Goal: Task Accomplishment & Management: Use online tool/utility

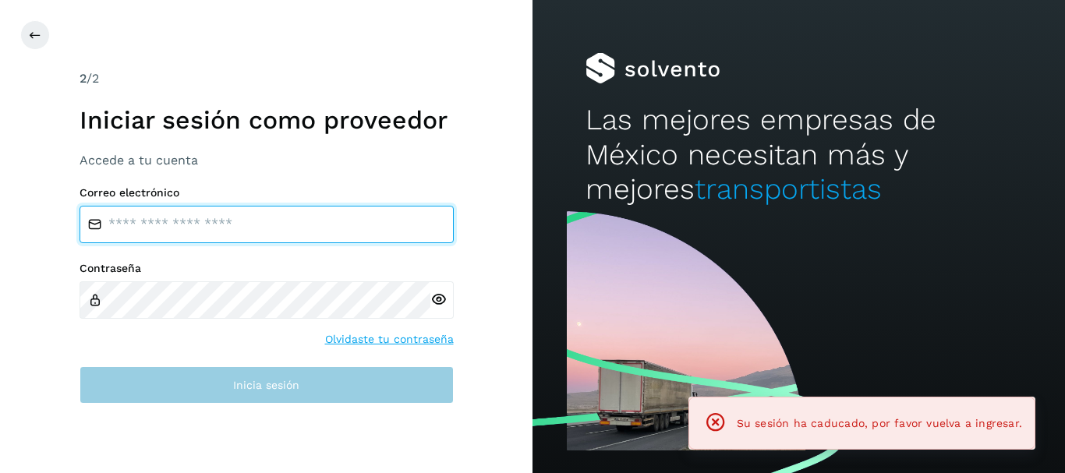
type input "**********"
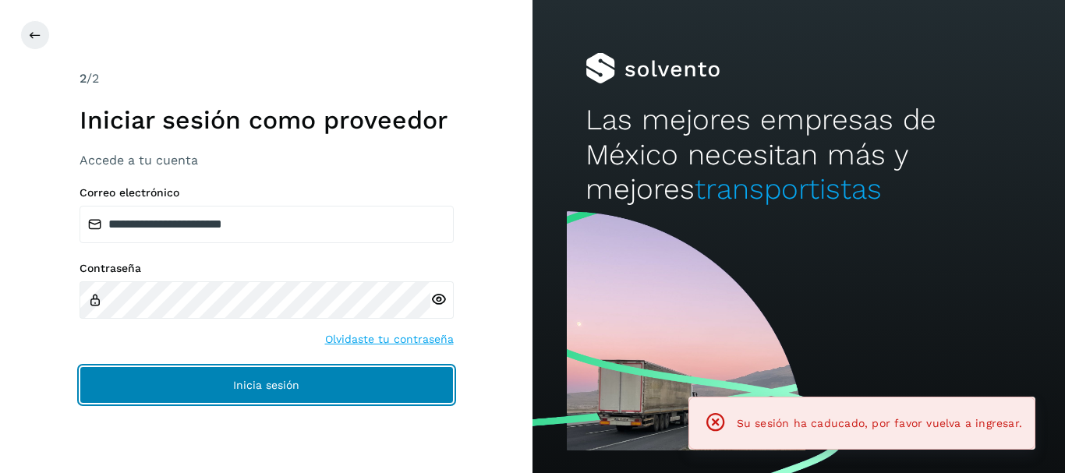
click at [316, 369] on button "Inicia sesión" at bounding box center [266, 384] width 374 height 37
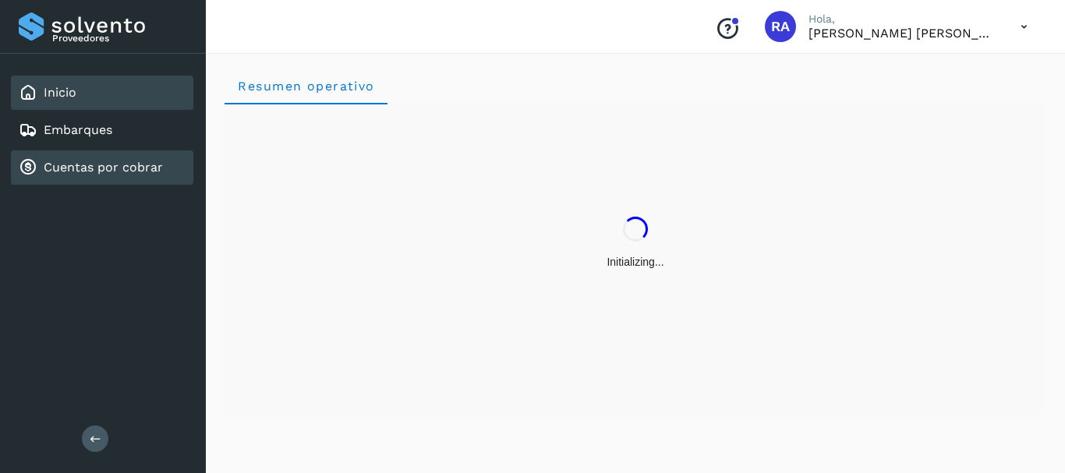
click at [104, 174] on link "Cuentas por cobrar" at bounding box center [103, 167] width 119 height 15
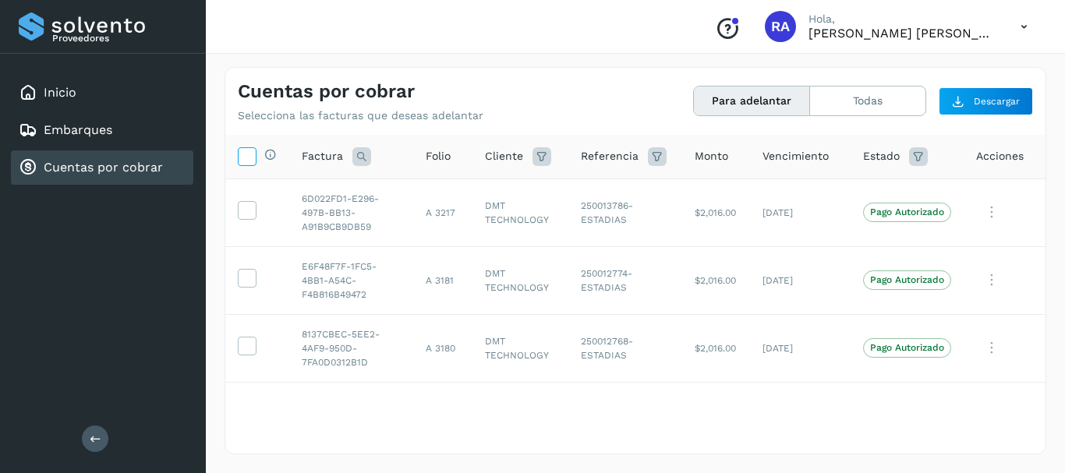
click at [248, 158] on icon at bounding box center [246, 155] width 16 height 16
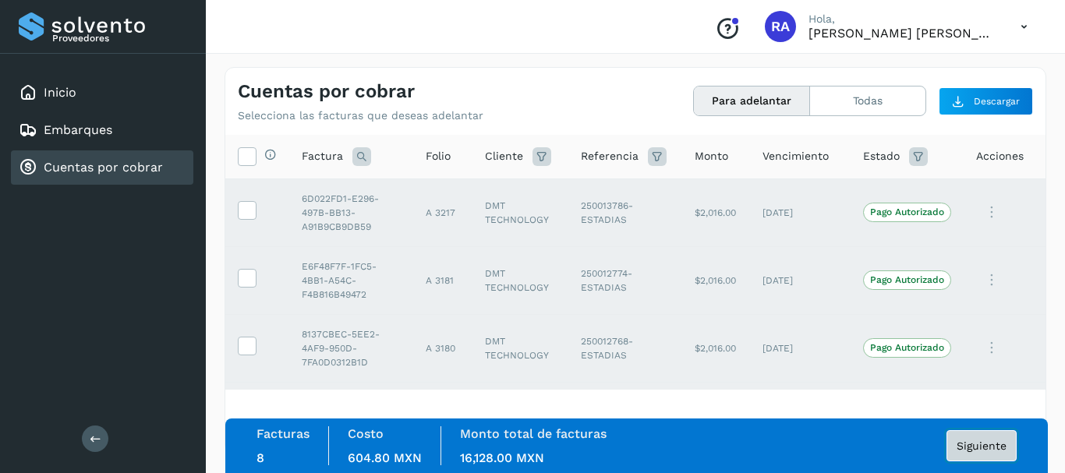
click at [976, 436] on button "Siguiente" at bounding box center [981, 445] width 70 height 31
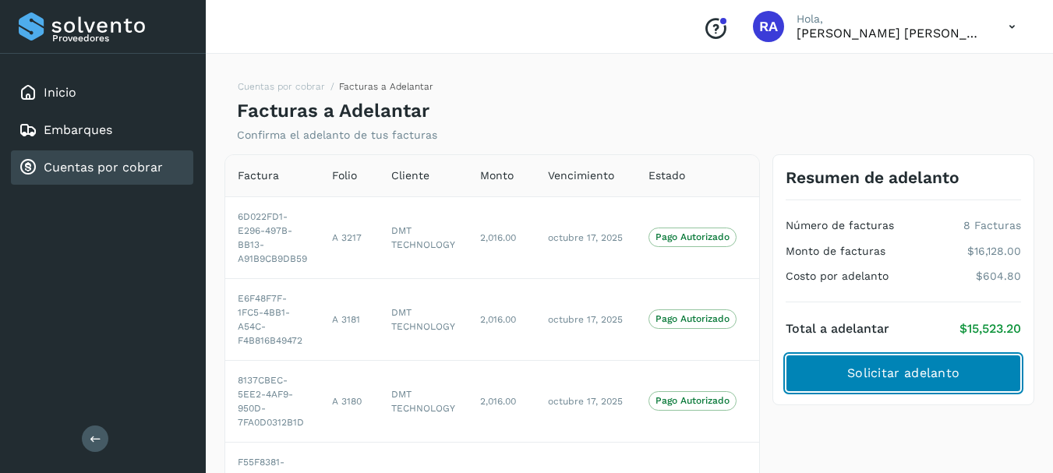
click at [835, 374] on button "Solicitar adelanto" at bounding box center [903, 373] width 235 height 37
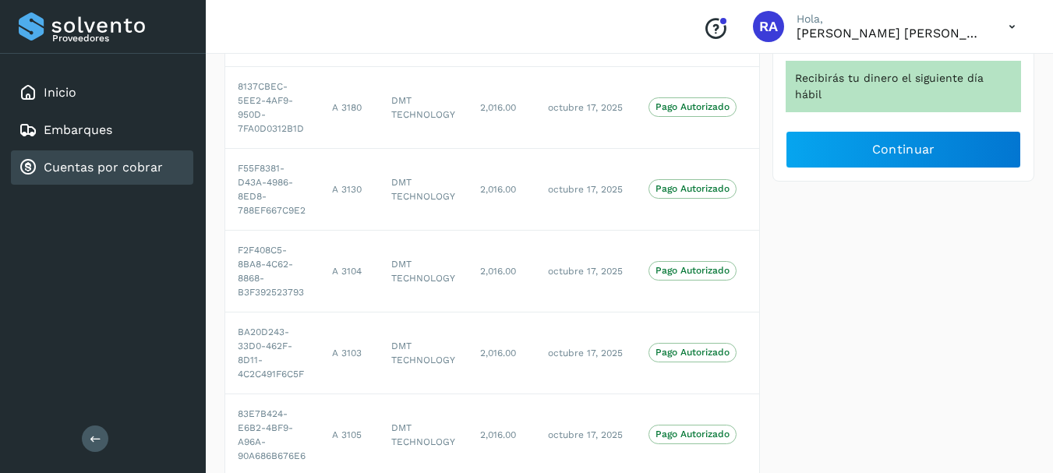
scroll to position [429, 0]
